Goal: Information Seeking & Learning: Learn about a topic

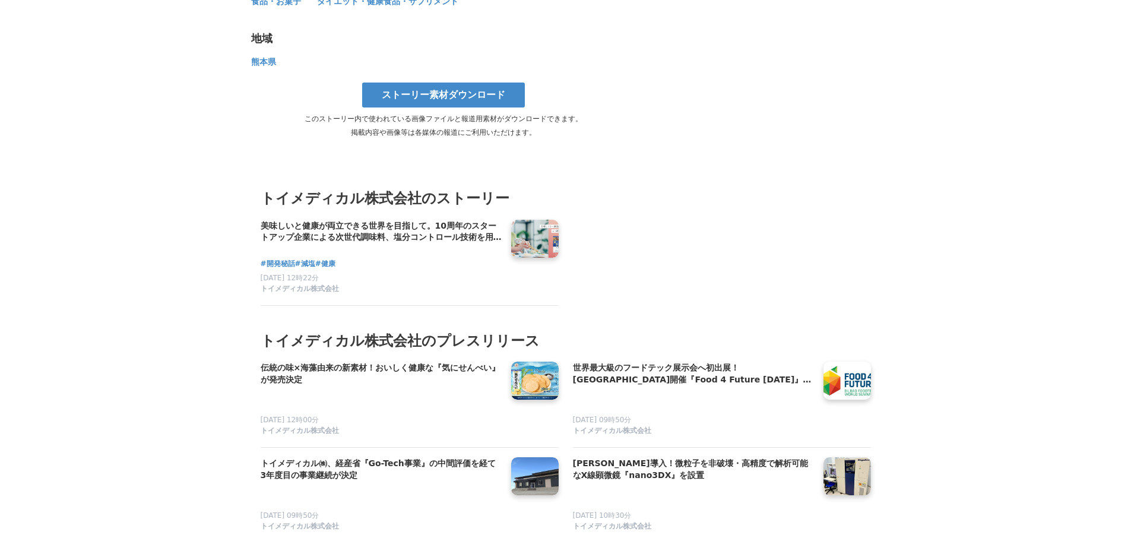
scroll to position [5580, 0]
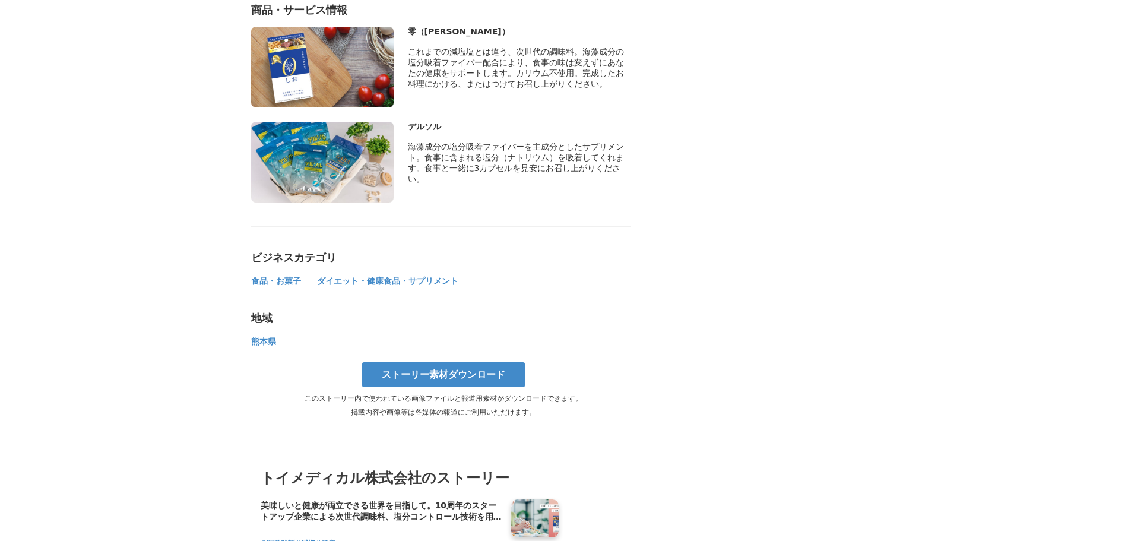
scroll to position [5105, 0]
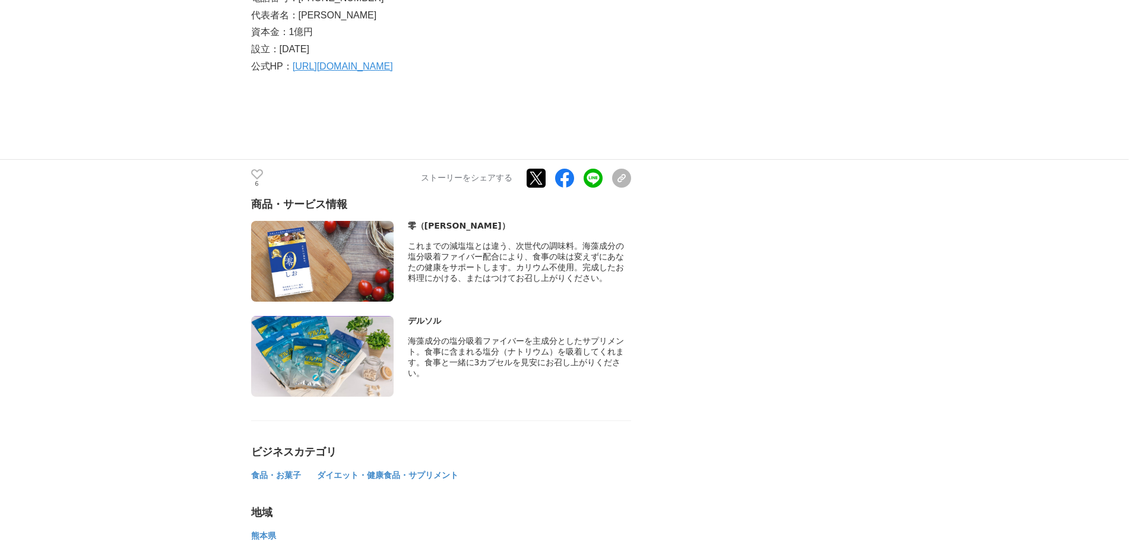
click at [343, 268] on img at bounding box center [322, 261] width 142 height 81
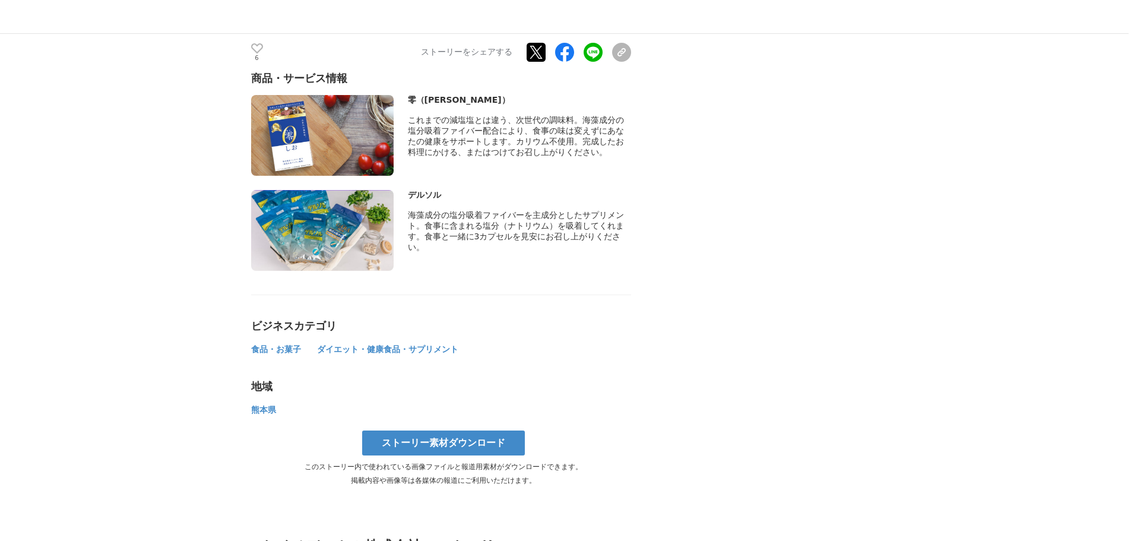
scroll to position [5224, 0]
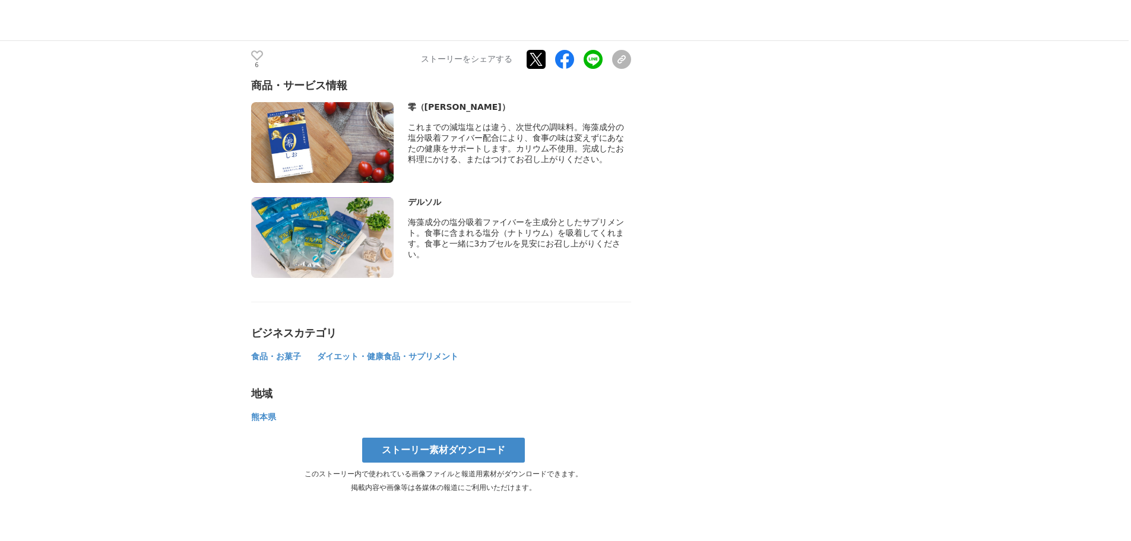
click at [323, 141] on img at bounding box center [322, 142] width 142 height 81
click at [433, 113] on div "零（[PERSON_NAME]）" at bounding box center [519, 107] width 223 height 11
click at [340, 240] on img at bounding box center [322, 237] width 142 height 81
click at [418, 208] on div "デルソル" at bounding box center [519, 202] width 223 height 11
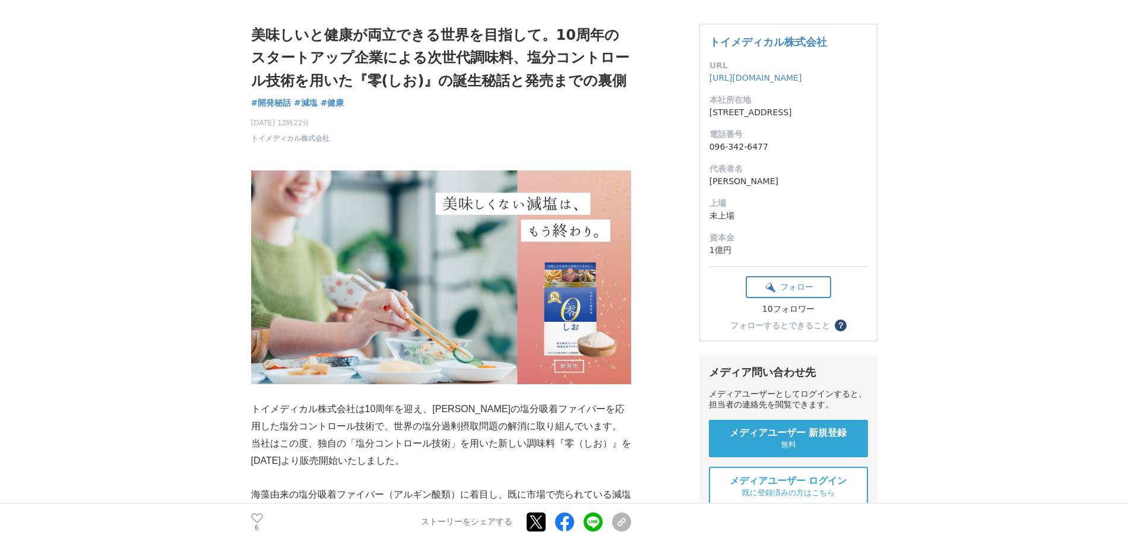
scroll to position [0, 0]
